Goal: Book appointment/travel/reservation

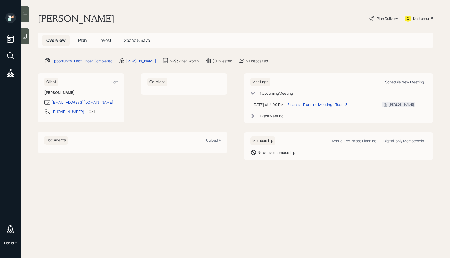
click at [389, 81] on div "Schedule New Meeting +" at bounding box center [406, 81] width 42 height 5
select select "ef6b64e1-8f62-4a74-b865-a7df4b35b836"
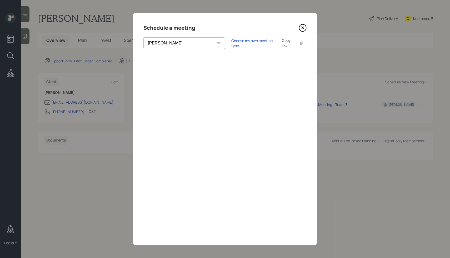
click at [304, 28] on icon at bounding box center [303, 28] width 8 height 8
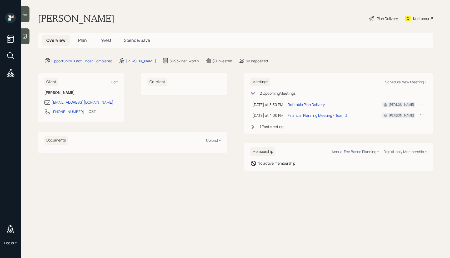
click at [424, 103] on icon at bounding box center [421, 103] width 5 height 5
click at [390, 121] on div "Cancel" at bounding box center [406, 119] width 38 height 5
click at [321, 104] on div "Retirable Plan Delivery" at bounding box center [306, 105] width 37 height 6
click at [421, 107] on div at bounding box center [421, 104] width 5 height 7
click at [376, 82] on div "Meetings Schedule New Meeting +" at bounding box center [338, 82] width 177 height 9
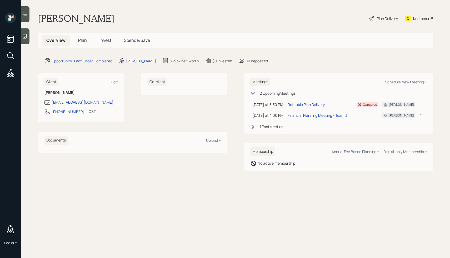
click at [300, 76] on div "Meetings Schedule New Meeting + 2 Upcoming Meeting s Next Thursday at 3:30 PM T…" at bounding box center [338, 103] width 189 height 60
click at [287, 73] on main "David Johnson Plan Delivery Kustomer Overview Plan Invest Spend & Save Opportun…" at bounding box center [235, 129] width 429 height 258
click at [231, 127] on div "Client Edit David Johnson Johnson7198@prodigy.net 773-671-4658 CST Currently 4:…" at bounding box center [235, 121] width 395 height 97
click at [404, 82] on div "Schedule New Meeting +" at bounding box center [406, 81] width 42 height 5
select select "ef6b64e1-8f62-4a74-b865-a7df4b35b836"
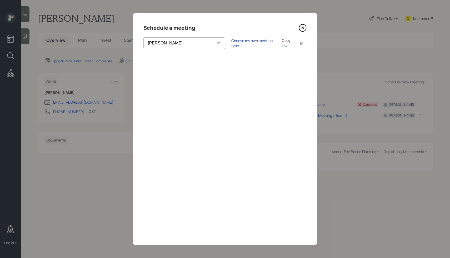
click at [231, 42] on div "Choose my own meeting type" at bounding box center [253, 43] width 44 height 10
click at [299, 28] on icon at bounding box center [303, 28] width 8 height 8
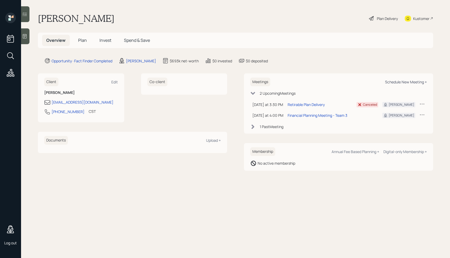
click at [399, 82] on div "Schedule New Meeting +" at bounding box center [406, 81] width 42 height 5
select select "ef6b64e1-8f62-4a74-b865-a7df4b35b836"
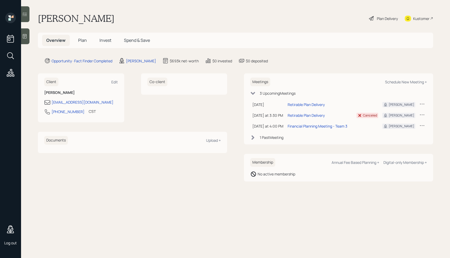
click at [157, 209] on main "[PERSON_NAME] Plan Delivery Kustomer Overview Plan Invest Spend & Save Opportun…" at bounding box center [235, 129] width 429 height 258
